Goal: Check status: Check status

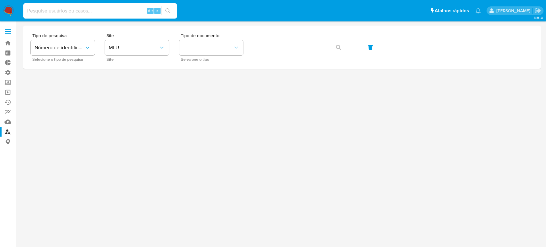
click at [97, 13] on input at bounding box center [99, 11] width 153 height 8
paste input "1400927812"
type input "1400927812"
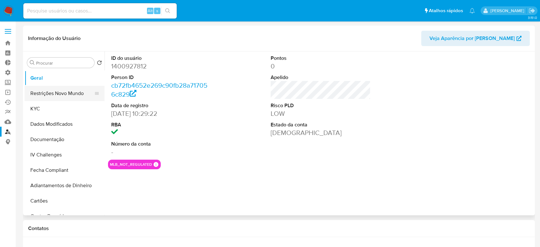
select select "10"
click at [54, 107] on button "KYC" at bounding box center [62, 108] width 75 height 15
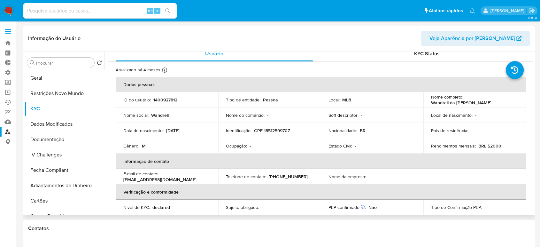
scroll to position [7, 0]
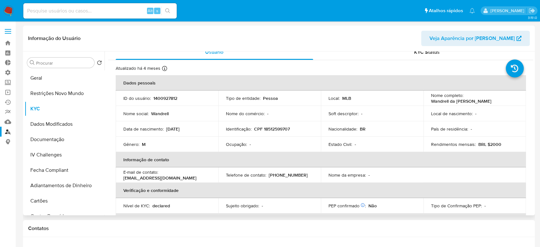
click at [167, 98] on p "1400927812" at bounding box center [165, 98] width 24 height 6
copy p "1400927812"
click at [66, 79] on button "Geral" at bounding box center [62, 77] width 75 height 15
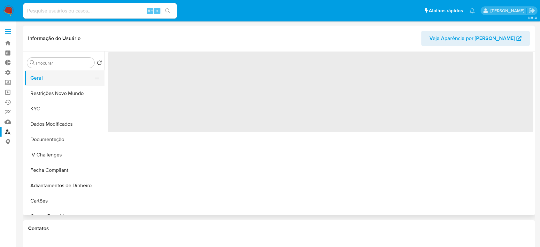
scroll to position [0, 0]
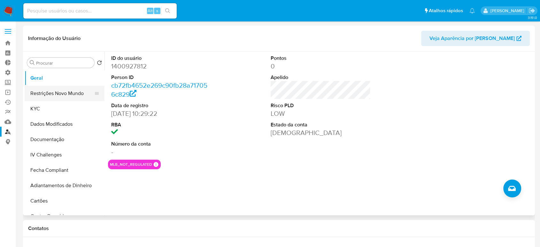
click at [54, 89] on button "Restrições Novo Mundo" at bounding box center [62, 93] width 75 height 15
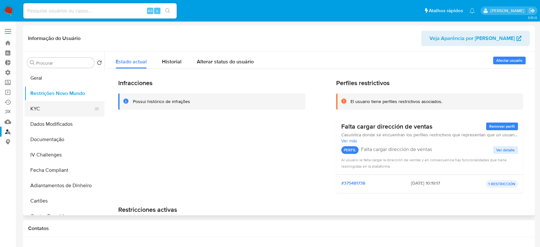
click at [57, 110] on button "KYC" at bounding box center [62, 108] width 75 height 15
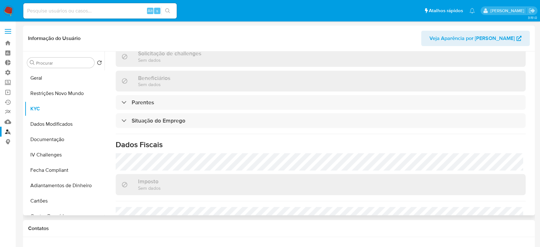
scroll to position [231, 0]
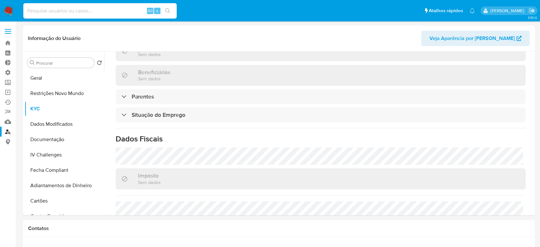
click at [102, 12] on input at bounding box center [99, 11] width 153 height 8
paste input "2215097230"
type input "2215097230"
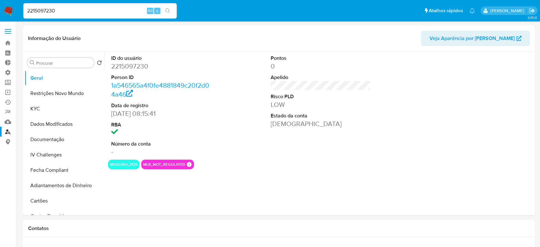
select select "10"
click at [64, 112] on button "KYC" at bounding box center [62, 108] width 75 height 15
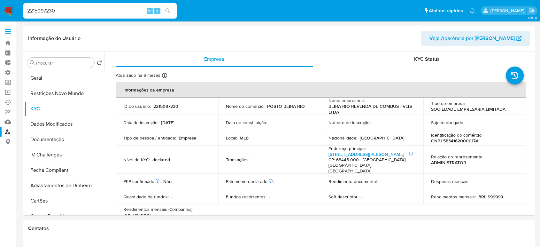
click at [100, 8] on input "2215097230" at bounding box center [99, 11] width 153 height 8
paste input "1416094966"
type input "1416094966"
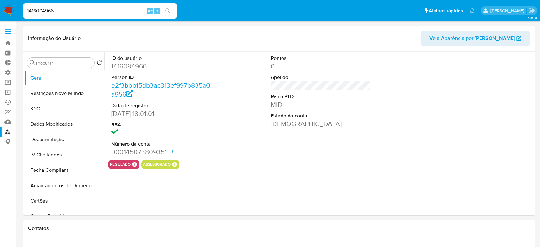
select select "10"
click at [43, 109] on button "KYC" at bounding box center [62, 108] width 75 height 15
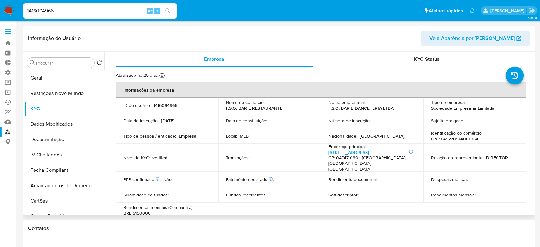
click at [476, 140] on p "CNPJ 45278574000164" at bounding box center [454, 139] width 47 height 6
click at [471, 138] on p "CNPJ 45278574000164" at bounding box center [454, 139] width 47 height 6
click at [120, 9] on input "1416094966" at bounding box center [99, 11] width 153 height 8
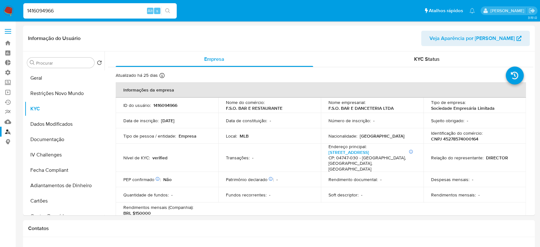
click at [120, 9] on input "1416094966" at bounding box center [99, 11] width 153 height 8
paste input "00927812"
type input "1400927812"
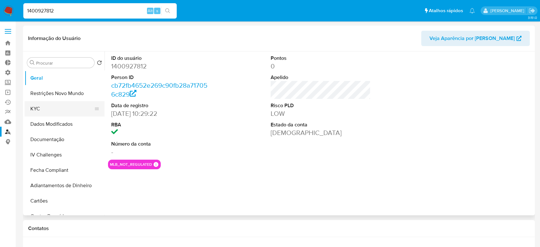
select select "10"
click at [49, 112] on button "KYC" at bounding box center [62, 108] width 75 height 15
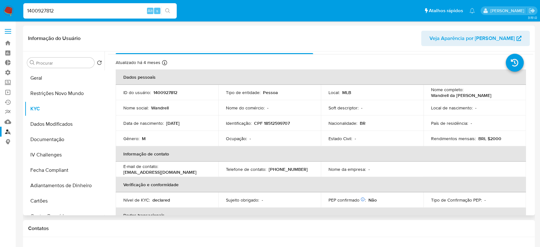
scroll to position [14, 0]
click at [89, 14] on input "1400927812" at bounding box center [99, 11] width 153 height 8
paste input "822806247"
type input "1822806247"
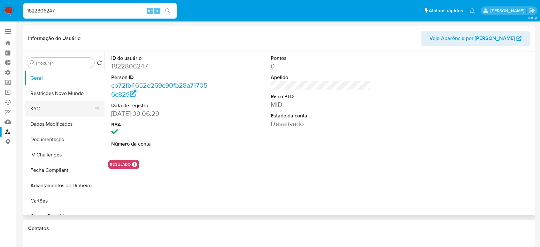
select select "10"
click at [58, 111] on button "KYC" at bounding box center [62, 108] width 75 height 15
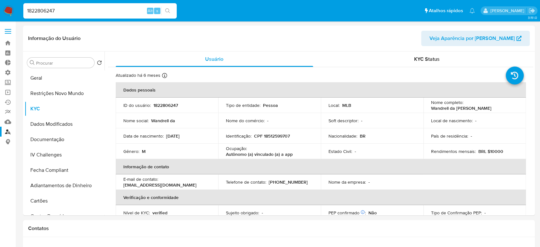
click at [120, 16] on div "1822806247 Alt s" at bounding box center [99, 10] width 153 height 15
click at [113, 12] on input "1822806247" at bounding box center [99, 11] width 153 height 8
paste input "416094966"
type input "1416094966"
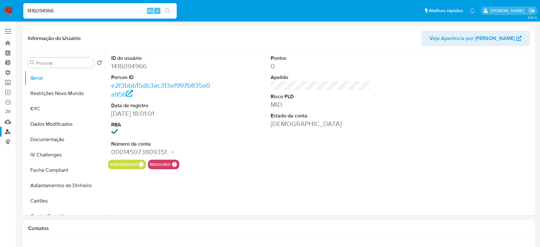
select select "10"
click at [51, 106] on button "KYC" at bounding box center [62, 108] width 75 height 15
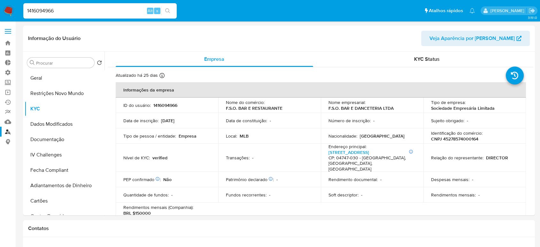
click at [96, 13] on input "1416094966" at bounding box center [99, 11] width 153 height 8
paste input "66829600"
type input "66829600"
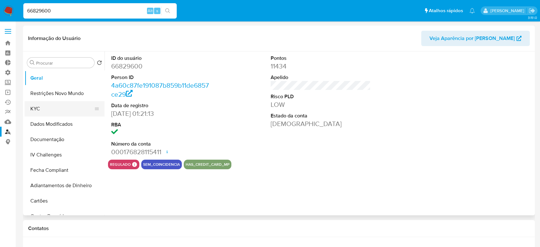
select select "10"
click at [63, 109] on button "KYC" at bounding box center [62, 108] width 75 height 15
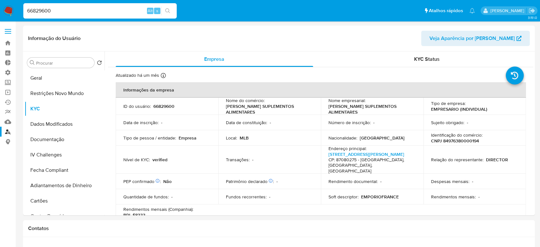
click at [89, 10] on input "66829600" at bounding box center [99, 11] width 153 height 8
paste input "1462653045"
type input "1462653045"
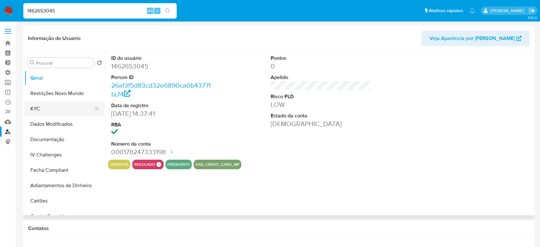
click at [58, 105] on button "KYC" at bounding box center [62, 108] width 75 height 15
select select "10"
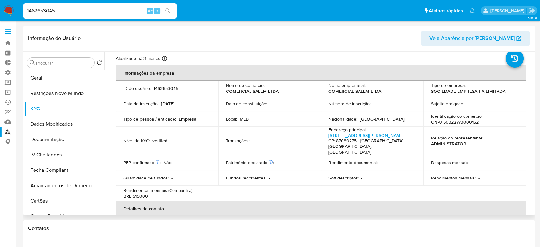
scroll to position [17, 0]
click at [466, 120] on p "CNPJ 50322773000162" at bounding box center [455, 122] width 48 height 6
copy p "50322773000162"
click at [106, 7] on input "1462653045" at bounding box center [99, 11] width 153 height 8
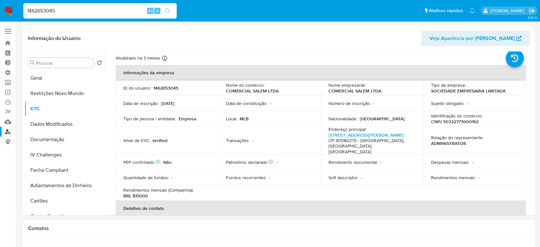
click at [106, 7] on input "1462653045" at bounding box center [99, 11] width 153 height 8
paste input "00927812"
type input "1400927812"
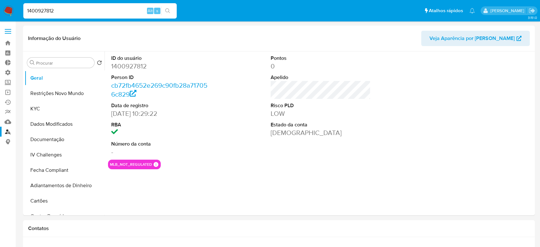
select select "10"
click at [130, 10] on input "1400927812" at bounding box center [99, 11] width 153 height 8
click at [61, 111] on button "KYC" at bounding box center [62, 108] width 75 height 15
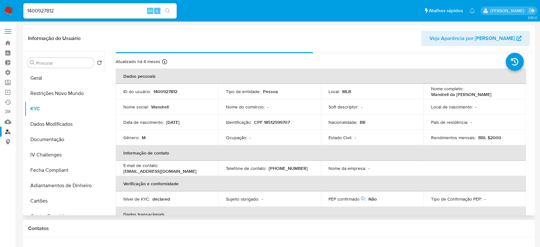
scroll to position [14, 0]
click at [104, 12] on input "1400927812" at bounding box center [99, 11] width 153 height 8
paste input "2215097230"
type input "2215097230"
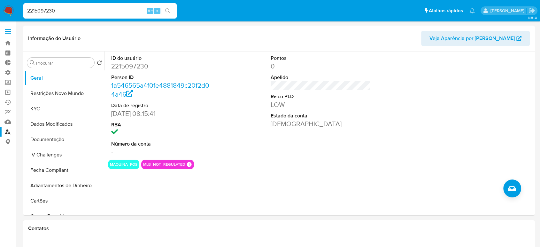
select select "10"
click at [53, 105] on button "KYC" at bounding box center [62, 108] width 75 height 15
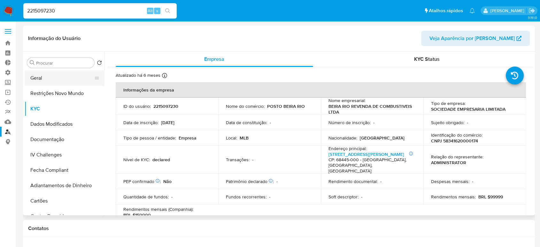
click at [54, 75] on button "Geral" at bounding box center [62, 77] width 75 height 15
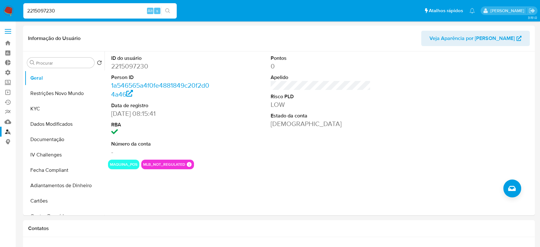
click at [77, 11] on input "2215097230" at bounding box center [99, 11] width 153 height 8
paste input "1822806247"
type input "1822806247"
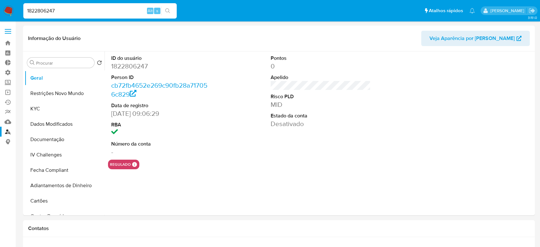
select select "10"
